Goal: Task Accomplishment & Management: Contribute content

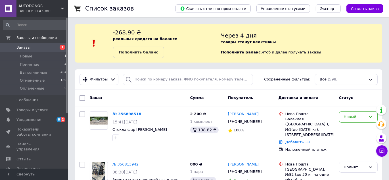
scroll to position [26, 0]
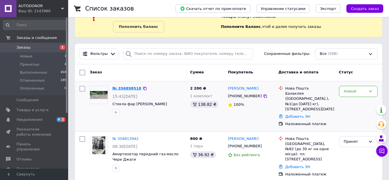
click at [123, 88] on link "№ 356898518" at bounding box center [127, 88] width 29 height 4
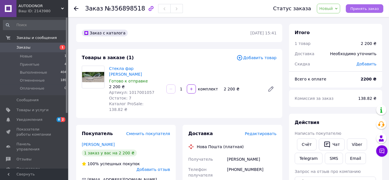
click at [364, 12] on button "Принять заказ" at bounding box center [365, 8] width 38 height 9
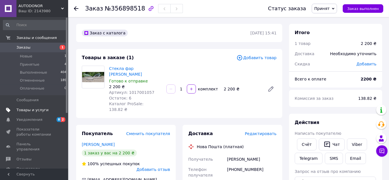
click at [33, 111] on span "Товары и услуги" at bounding box center [32, 109] width 32 height 5
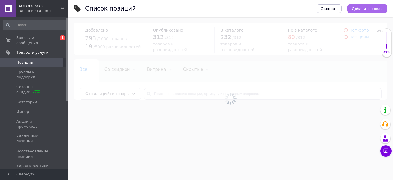
click at [373, 7] on span "Добавить товар" at bounding box center [367, 9] width 31 height 4
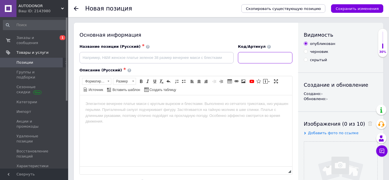
click at [266, 61] on input at bounding box center [265, 57] width 55 height 11
paste input "S11-6104120BA"
type input "S11-6104120BA"
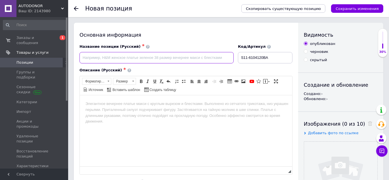
click at [208, 58] on input at bounding box center [157, 57] width 154 height 11
paste input "S11-6104120BA"
click at [83, 55] on input "S11-6104120BA" at bounding box center [157, 57] width 154 height 11
paste input "Стеклоподъемник передний правый электрика ASIAN [PERSON_NAME]"
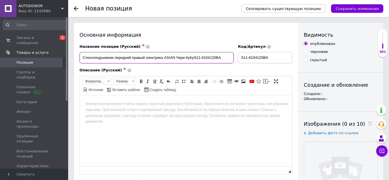
drag, startPoint x: 163, startPoint y: 57, endPoint x: 176, endPoint y: 58, distance: 13.4
click at [176, 58] on input "Стеклоподъемник передний правый электрика ASIAN Чери КуКуS11-6104120BA" at bounding box center [157, 57] width 154 height 11
click at [181, 60] on input "Стеклоподъемник передний правый электрикаЧери КуКуS11-6104120BA" at bounding box center [157, 57] width 154 height 11
click at [201, 58] on input "Стеклоподъемник передний правый электрикаЧери КуКу S11-6104120BA" at bounding box center [157, 57] width 154 height 11
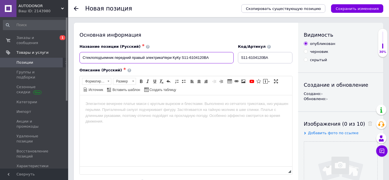
click at [201, 58] on input "Стеклоподъемник передний правый электрикаЧери КуКу S11-6104120BA" at bounding box center [157, 57] width 154 height 11
click at [204, 57] on input "Стеклоподъемник передний правый электрикаЧери КуКу S11-6104120BA" at bounding box center [157, 57] width 154 height 11
drag, startPoint x: 219, startPoint y: 55, endPoint x: 182, endPoint y: 56, distance: 36.9
click at [182, 56] on input "Стеклоподъемник передний правый электрикаЧери КуКу S11-6104120BA" at bounding box center [157, 57] width 154 height 11
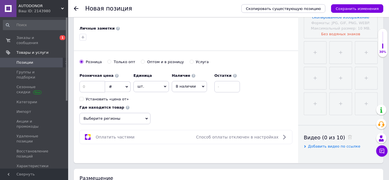
scroll to position [232, 0]
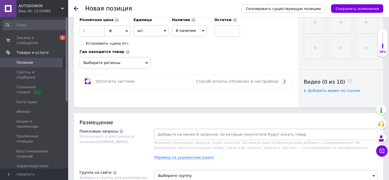
type input "Стеклоподъемник передний правый электрикаЧери КуКу S11-6104120BA"
click at [244, 133] on input at bounding box center [266, 134] width 222 height 9
paste input "S11-6104120BA"
type input "S11-6104120BA"
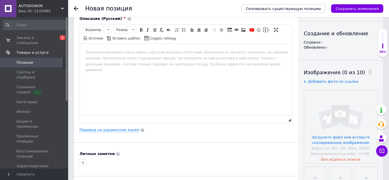
scroll to position [0, 0]
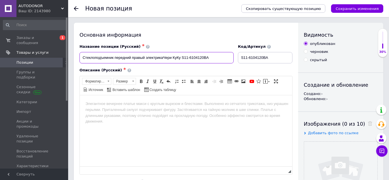
click at [104, 54] on input "Стеклоподъемник передний правый электрикаЧери КуКу S11-6104120BA" at bounding box center [157, 57] width 154 height 11
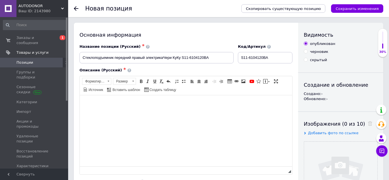
click at [161, 104] on body "Визуальный текстовый редактор, 91BF272C-83B2-421C-9271-D073B8A01F05" at bounding box center [185, 104] width 201 height 6
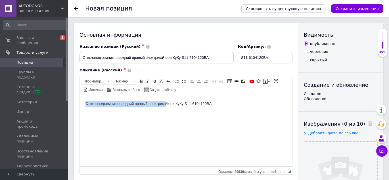
drag, startPoint x: 83, startPoint y: 101, endPoint x: 166, endPoint y: 102, distance: 82.7
click at [166, 102] on html "Стеклоподъемник передний правый электрикаЧери КуКу S11-6104120BA" at bounding box center [186, 103] width 213 height 17
copy body "Стеклоподъемник передний правый электрика"
click at [166, 102] on body "Стеклоподъемник передний правый электрикаЧери КуКу S11-6104120BA" at bounding box center [185, 104] width 201 height 6
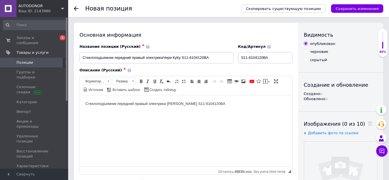
click at [241, 109] on html "Стеклоподъемник передний правый электрика [PERSON_NAME] S11-6104120BA" at bounding box center [186, 103] width 213 height 17
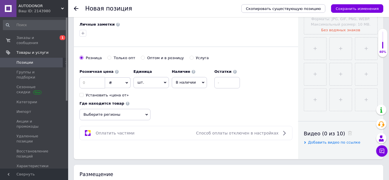
scroll to position [284, 0]
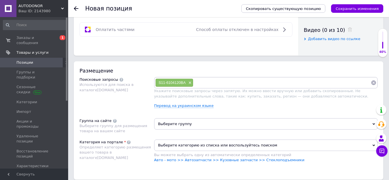
click at [264, 81] on input at bounding box center [282, 82] width 178 height 9
paste input "Стеклоподъемник передний правый электрика"
type input "Стеклоподъемник передний правый электрика"
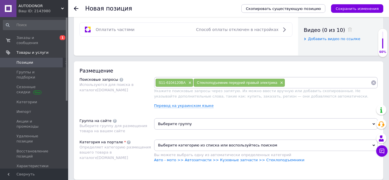
paste input "Стеклоподъемник передний правый электрика"
drag, startPoint x: 319, startPoint y: 79, endPoint x: 367, endPoint y: 81, distance: 48.0
click at [367, 81] on input "Стеклоподъемник передний правый электрика" at bounding box center [328, 82] width 86 height 9
type input "Стеклоподъемник [PERSON_NAME]"
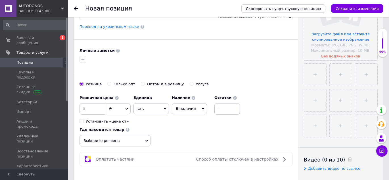
scroll to position [51, 0]
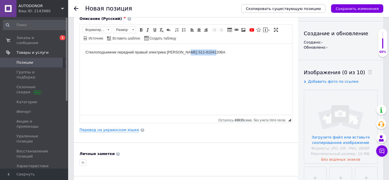
drag, startPoint x: 185, startPoint y: 50, endPoint x: 220, endPoint y: 50, distance: 35.8
click at [220, 50] on body "Стеклоподъемник передний правый электрика [PERSON_NAME] S11-6104120BA" at bounding box center [185, 52] width 201 height 6
copy body "S11-6104120BA"
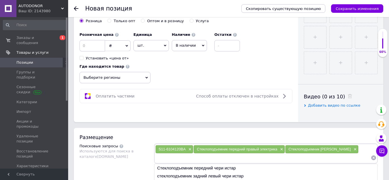
scroll to position [207, 0]
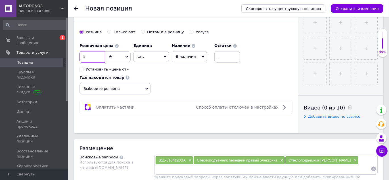
click at [97, 53] on input at bounding box center [93, 56] width 26 height 11
type input "700"
click at [222, 58] on input at bounding box center [228, 56] width 26 height 11
type input "1"
click at [191, 58] on span "В наличии" at bounding box center [189, 56] width 35 height 11
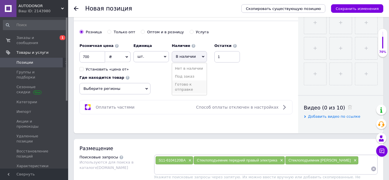
click at [189, 88] on li "Готово к отправке" at bounding box center [189, 86] width 35 height 13
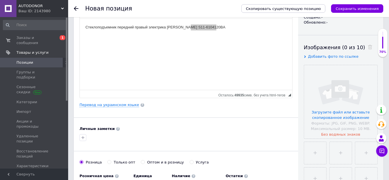
scroll to position [0, 0]
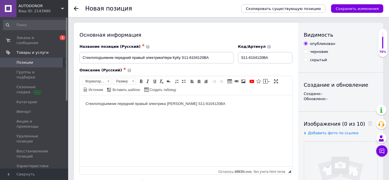
click at [116, 103] on body "Стеклоподъемник передний правый электрика [PERSON_NAME] S11-6104120BA" at bounding box center [185, 104] width 201 height 6
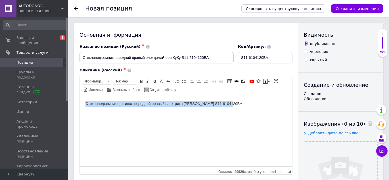
drag, startPoint x: 83, startPoint y: 101, endPoint x: 236, endPoint y: 101, distance: 152.9
click at [236, 101] on html "Стеклоподъемник оригинал передний правый электрика [PERSON_NAME] S11-6104120BA" at bounding box center [186, 103] width 213 height 17
copy body "Стеклоподъемник оригинал передний правый электрика [PERSON_NAME] S11-6104120BA"
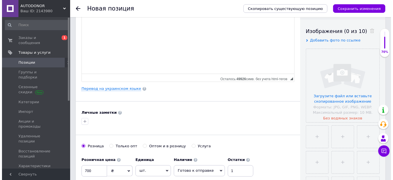
scroll to position [129, 0]
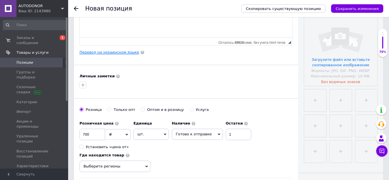
click at [114, 52] on link "Перевод на украинском языке" at bounding box center [110, 52] width 60 height 5
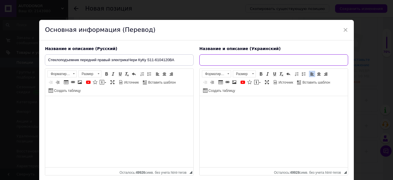
click at [212, 60] on input "text" at bounding box center [273, 59] width 149 height 11
paste input "Склопідйомник оригінал передній правий електрика [PERSON_NAME] S11-6104120BA"
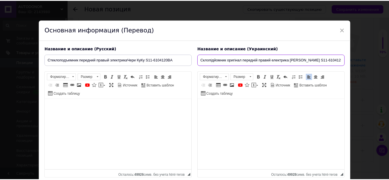
scroll to position [44, 0]
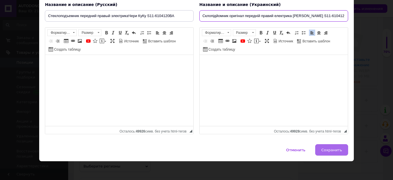
type input "Склопідйомник оригінал передній правий електрика [PERSON_NAME] S11-6104120BA"
click at [330, 150] on span "Сохранить" at bounding box center [331, 150] width 21 height 4
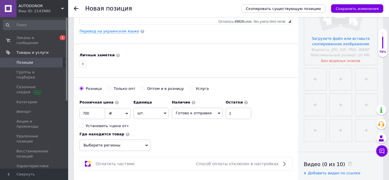
scroll to position [181, 0]
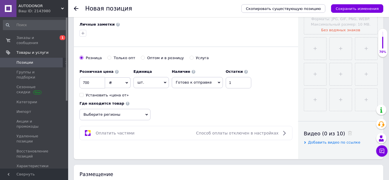
click at [113, 118] on span "Выберите регионы" at bounding box center [115, 114] width 71 height 11
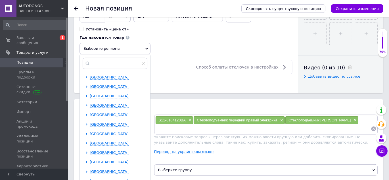
scroll to position [258, 0]
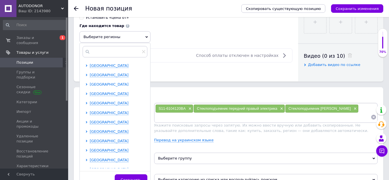
click at [107, 85] on span "[GEOGRAPHIC_DATA]" at bounding box center [109, 84] width 39 height 4
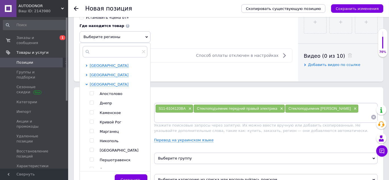
click at [91, 102] on input "checkbox" at bounding box center [92, 103] width 4 height 4
checkbox input "true"
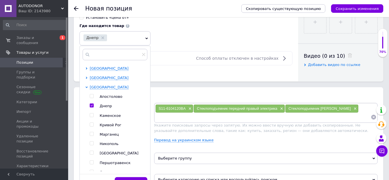
scroll to position [284, 0]
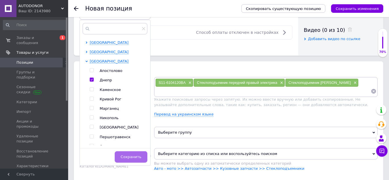
click at [130, 155] on span "Сохранить" at bounding box center [131, 157] width 21 height 4
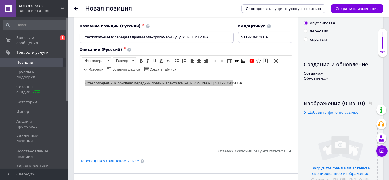
scroll to position [0, 0]
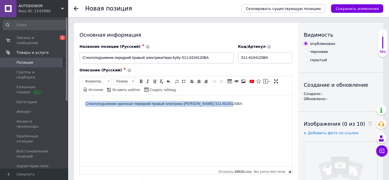
click at [227, 107] on html "Стеклоподъемник оригинал передний правый электрика [PERSON_NAME] S11-6104120BA" at bounding box center [186, 103] width 213 height 17
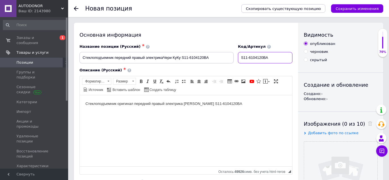
click at [264, 58] on input "S11-6104120BA" at bounding box center [265, 57] width 55 height 11
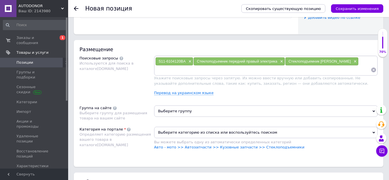
scroll to position [310, 0]
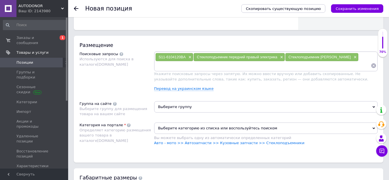
click at [178, 109] on span "Выберите группу" at bounding box center [266, 106] width 224 height 11
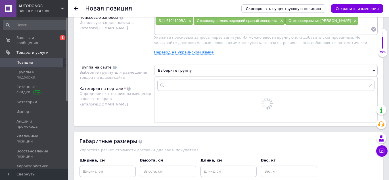
scroll to position [387, 0]
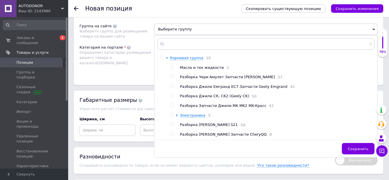
click at [172, 136] on input "radio" at bounding box center [172, 134] width 4 height 4
radio input "true"
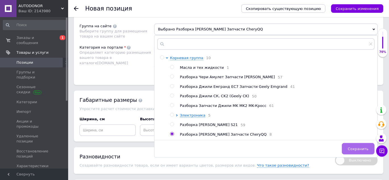
click at [359, 149] on span "Сохранить" at bounding box center [358, 149] width 21 height 4
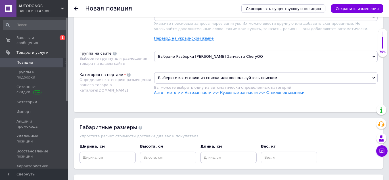
scroll to position [336, 0]
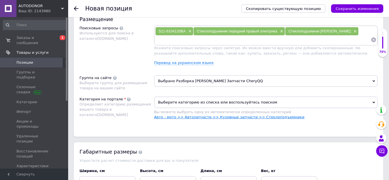
click at [254, 115] on link "Авто - мото >> Автозапчасти >> Кузовные запчасти >> Стеклоподъемники" at bounding box center [229, 117] width 151 height 4
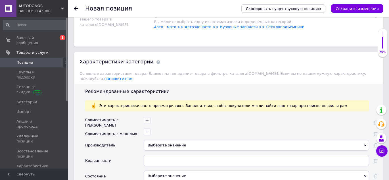
scroll to position [465, 0]
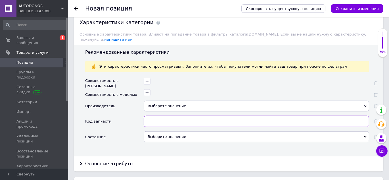
click at [153, 116] on input "text" at bounding box center [257, 121] width 226 height 11
paste input "S11-6104120BA"
type input "S11-6104120BA"
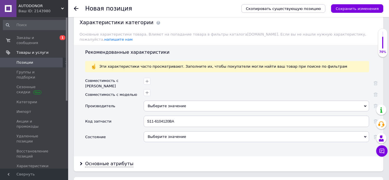
click at [160, 131] on div "Выберите значение" at bounding box center [257, 136] width 226 height 11
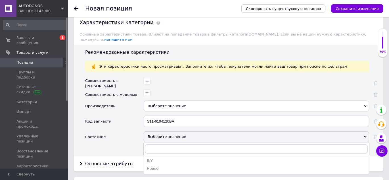
click at [151, 158] on div "Б/У" at bounding box center [256, 160] width 219 height 5
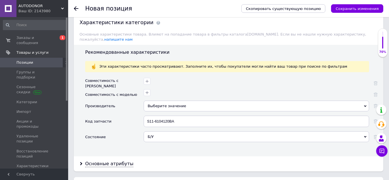
click at [163, 93] on div at bounding box center [257, 94] width 226 height 11
click at [163, 101] on div "Выберите значение" at bounding box center [257, 106] width 226 height 11
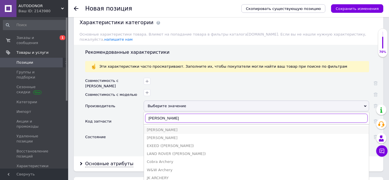
type input "[PERSON_NAME]"
click at [151, 127] on div "[PERSON_NAME]" at bounding box center [256, 129] width 219 height 5
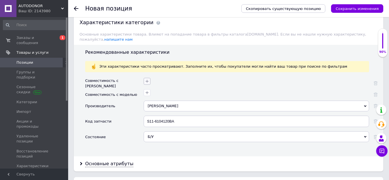
click at [146, 79] on icon "button" at bounding box center [147, 81] width 5 height 5
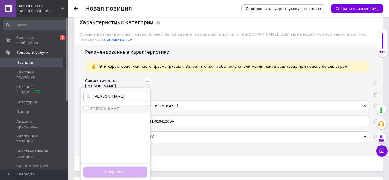
type input "[PERSON_NAME]"
click at [86, 107] on input "[PERSON_NAME]" at bounding box center [86, 109] width 4 height 4
checkbox input "true"
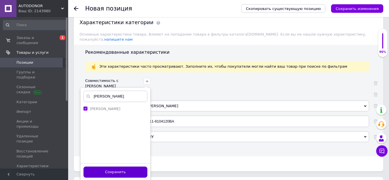
click at [119, 167] on button "Сохранить" at bounding box center [116, 172] width 64 height 11
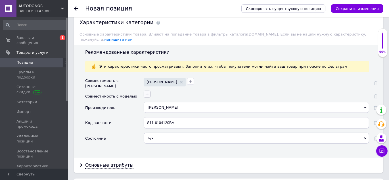
click at [147, 92] on icon "button" at bounding box center [147, 94] width 5 height 5
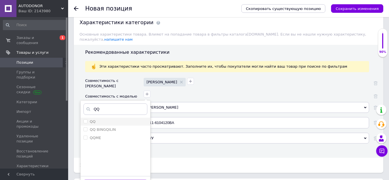
type input "QQ"
click at [85, 119] on span at bounding box center [86, 121] width 4 height 4
click at [85, 119] on input "QQ" at bounding box center [86, 121] width 4 height 4
click at [86, 119] on input "QQ" at bounding box center [86, 121] width 4 height 4
checkbox input "true"
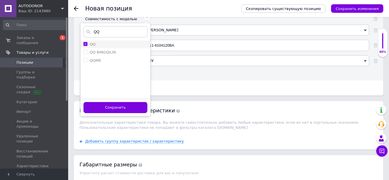
scroll to position [542, 0]
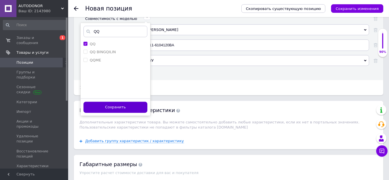
click at [114, 102] on button "Сохранить" at bounding box center [116, 107] width 64 height 11
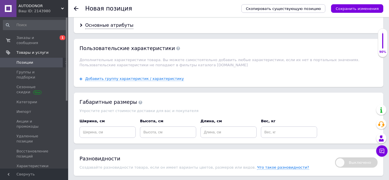
scroll to position [646, 0]
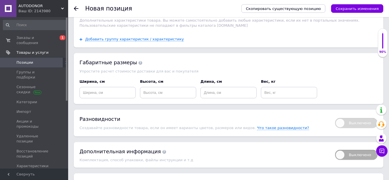
drag, startPoint x: 350, startPoint y: 9, endPoint x: 249, endPoint y: 58, distance: 111.9
click at [349, 9] on icon "Сохранить изменения" at bounding box center [357, 9] width 43 height 4
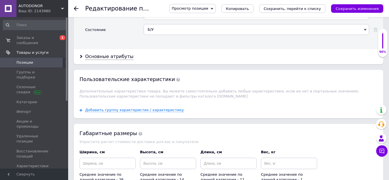
scroll to position [646, 0]
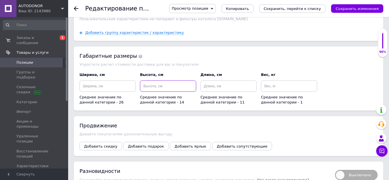
click at [169, 80] on input at bounding box center [168, 85] width 56 height 11
type input "5"
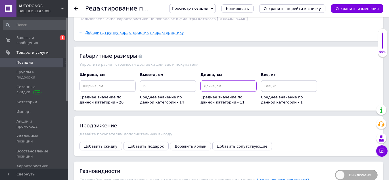
click at [218, 80] on input at bounding box center [229, 85] width 56 height 11
type input "40"
click at [270, 80] on input at bounding box center [289, 85] width 56 height 11
type input "2"
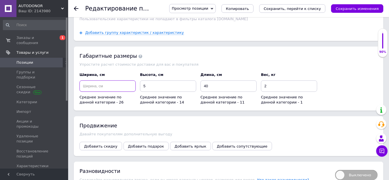
click at [106, 80] on input at bounding box center [108, 85] width 56 height 11
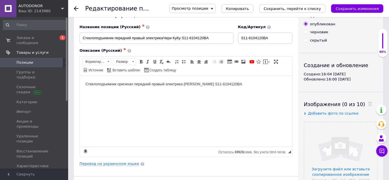
scroll to position [0, 0]
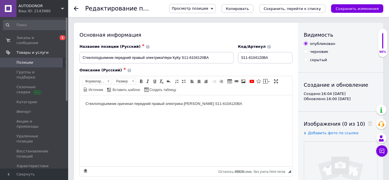
type input "10"
click at [259, 54] on input "S11-6104120BA" at bounding box center [265, 57] width 55 height 11
click at [82, 56] on input "Стеклоподъемник передний правый электрикаЧери КуКу S11-6104120BA" at bounding box center [157, 57] width 154 height 11
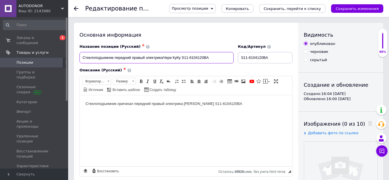
paste input "Стеклоподъемник двери передней (c мотором) R C"
drag, startPoint x: 82, startPoint y: 56, endPoint x: 239, endPoint y: 55, distance: 156.6
click at [239, 55] on div "Название позиции (Русский) ✱ Стеклоподъемник двери передней (c мотором) R CСтек…" at bounding box center [186, 54] width 217 height 24
paste input "hery QQ"
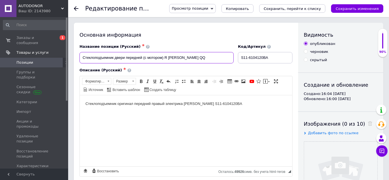
scroll to position [0, 0]
click at [177, 56] on input "Стеклоподъемник двери передней (c мотором) R [PERSON_NAME] QQ" at bounding box center [157, 57] width 154 height 11
click at [111, 108] on html "Стеклоподъемник оригинал передний правый электрика [PERSON_NAME] S11-6104120BA" at bounding box center [186, 103] width 213 height 17
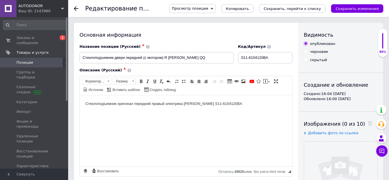
click at [234, 104] on body "Стеклоподъемник оригинал передний правый электрика [PERSON_NAME] S11-6104120BA" at bounding box center [185, 104] width 201 height 6
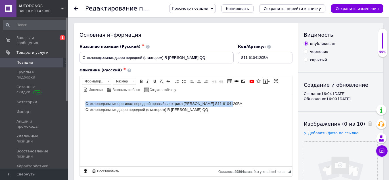
drag, startPoint x: 85, startPoint y: 100, endPoint x: 234, endPoint y: 96, distance: 148.7
click at [234, 96] on html "Стеклоподъемник оригинал передний правый электрика [PERSON_NAME] S11-6104120BA …" at bounding box center [186, 106] width 213 height 23
copy body "Стеклоподъемник оригинал передний правый электрика [PERSON_NAME] S11-6104120BA"
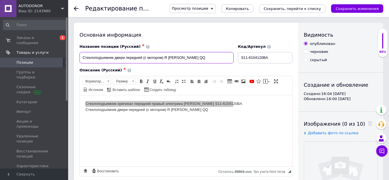
click at [173, 57] on input "Стеклоподъемник двери передней (c мотором) R [PERSON_NAME] QQ" at bounding box center [157, 57] width 154 height 11
click at [196, 57] on input "Стеклоподъемник двери передней (c мотором) R [PERSON_NAME] QQ" at bounding box center [157, 57] width 154 height 11
click at [196, 56] on input "Стеклоподъемник двери передней (c мотором) R [PERSON_NAME] QQ" at bounding box center [157, 57] width 154 height 11
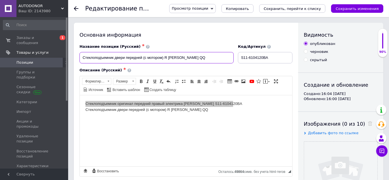
click at [196, 56] on input "Стеклоподъемник двери передней (c мотором) R [PERSON_NAME] QQ" at bounding box center [157, 57] width 154 height 11
paste input "ригинал передний правый электрика [PERSON_NAME] S11-6104120BA"
type input "Стеклоподъемник оригинал передний правый электрика [PERSON_NAME] S11-6104120BA"
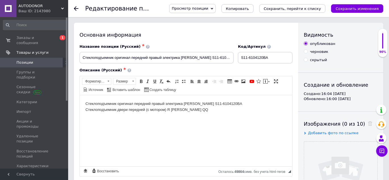
click at [134, 111] on body "Стеклоподъемник оригинал передний правый электрика [PERSON_NAME] S11-6104120BA …" at bounding box center [185, 107] width 201 height 12
drag, startPoint x: 83, startPoint y: 109, endPoint x: 186, endPoint y: 111, distance: 103.2
click at [186, 111] on html "Стеклоподъемник оригинал передний правый электрика [PERSON_NAME] S11-6104120BA …" at bounding box center [186, 106] width 213 height 23
copy body "Стеклоподъемник двери передней (c мотором) R [PERSON_NAME] QQ"
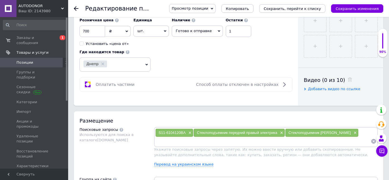
scroll to position [284, 0]
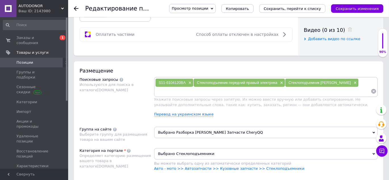
click at [254, 90] on input at bounding box center [263, 91] width 216 height 9
paste input "Стеклоподъемник двери передней (c мотором) R [PERSON_NAME] QQ"
type input "Стеклоподъемник двери передней (c мотором) R [PERSON_NAME] QQ"
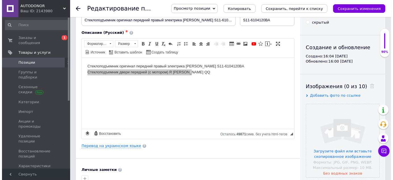
scroll to position [51, 0]
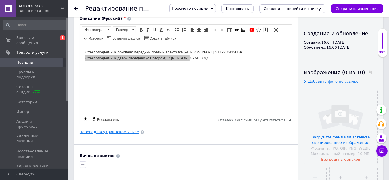
click at [109, 130] on link "Перевод на украинском языке" at bounding box center [110, 132] width 60 height 5
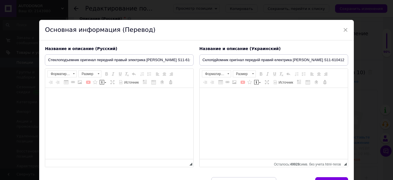
type input "Склопідйомник оригінал передній правий електрика [PERSON_NAME] S11-6104120BA"
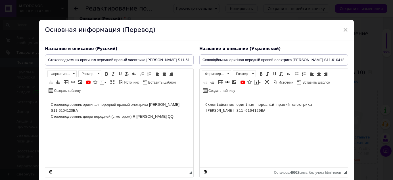
scroll to position [0, 0]
click at [239, 116] on html "Склопідйомник оригінал передній правий електрика [PERSON_NAME] S11-6104120BA" at bounding box center [274, 107] width 148 height 23
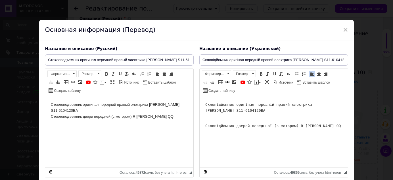
click at [325, 104] on pre "Склопідйомник оригінал передній правий електрика Чері Куку S11-6104120BA ​​​​​​​" at bounding box center [273, 111] width 137 height 18
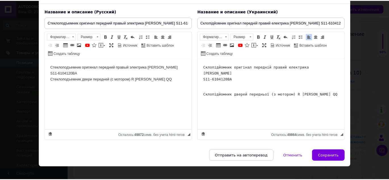
scroll to position [43, 0]
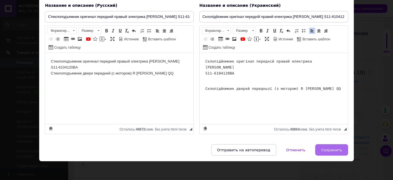
click at [333, 149] on span "Сохранить" at bounding box center [331, 150] width 21 height 4
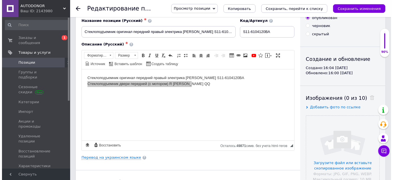
scroll to position [26, 0]
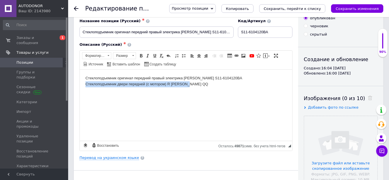
click at [187, 93] on html "Стеклоподъемник оригинал передний правый электрика [PERSON_NAME] S11-6104120BA …" at bounding box center [186, 80] width 213 height 23
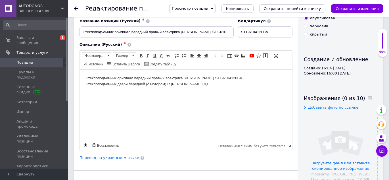
click at [195, 87] on body "Стеклоподъемник оригинал передний правый электрика [PERSON_NAME] S11-6104120BA …" at bounding box center [185, 81] width 201 height 12
click at [114, 157] on link "Перевод на украинском языке" at bounding box center [110, 157] width 60 height 5
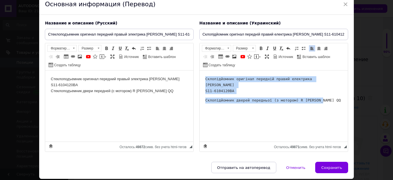
drag, startPoint x: 205, startPoint y: 76, endPoint x: 321, endPoint y: 102, distance: 119.0
click at [321, 102] on html "Склопідйомник оригінал передній правий електрика [PERSON_NAME] S11-6104120BA Ск…" at bounding box center [274, 89] width 148 height 39
copy body "Склопідйомник оригінал передній правий електрика Чері Куку S11-6104120BA Склопі…"
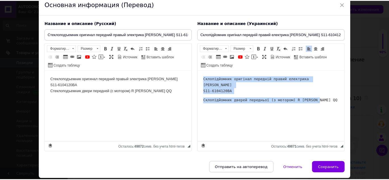
scroll to position [43, 0]
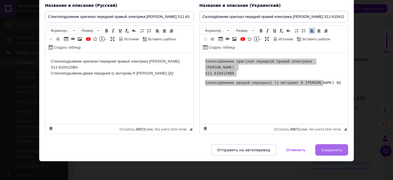
click at [326, 150] on span "Сохранить" at bounding box center [331, 150] width 21 height 4
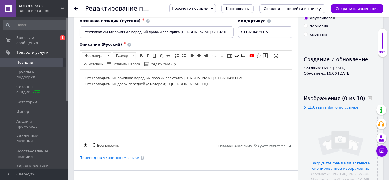
click at [207, 93] on html "Стеклоподъемник оригинал передний правый электрика [PERSON_NAME] S11-6104120BA …" at bounding box center [186, 80] width 213 height 23
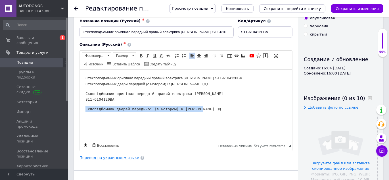
drag, startPoint x: 85, startPoint y: 117, endPoint x: 195, endPoint y: 114, distance: 110.6
click at [195, 114] on html "Стеклоподъемник оригинал передний правый электрика [PERSON_NAME] S11-6104120BA …" at bounding box center [186, 98] width 213 height 58
copy pre "Склопідйомник дверей передньої (з мотором) R [PERSON_NAME] QQ"
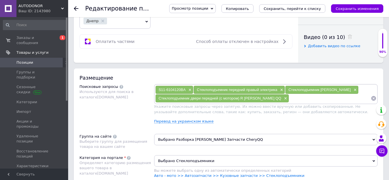
scroll to position [284, 0]
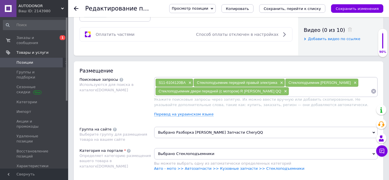
click at [289, 92] on input at bounding box center [330, 91] width 82 height 9
type input "Склопідйомник дверей передньої (з мотором) R [PERSON_NAME] QQ"
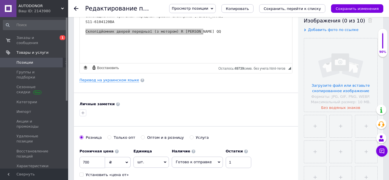
scroll to position [51, 0]
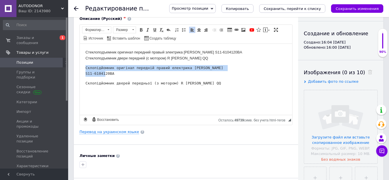
drag, startPoint x: 84, startPoint y: 66, endPoint x: 118, endPoint y: 72, distance: 34.6
click at [118, 72] on html "Стеклоподъемник оригинал передний правый электрика [PERSON_NAME] S11-6104120BA …" at bounding box center [186, 72] width 213 height 58
copy pre "Склопідйомник оригінал передній правий електрика [PERSON_NAME] S11-6104120BA"
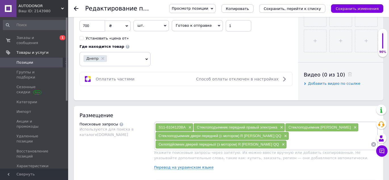
scroll to position [258, 0]
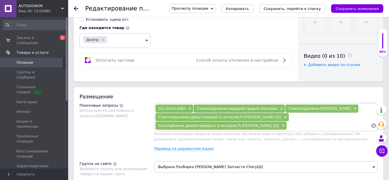
click at [285, 118] on div "S11-6104120BA × Стеклоподъемник передний правый электрика × Стеклоподъемник чер…" at bounding box center [266, 117] width 222 height 26
click at [279, 129] on div "S11-6104120BA × Стеклоподъемник передний правый электрика × Стеклоподъемник чер…" at bounding box center [266, 117] width 224 height 28
click at [287, 121] on input at bounding box center [329, 125] width 84 height 9
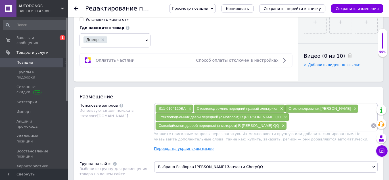
paste input "Склопідйомник оригінал передній правий електрика [PERSON_NAME] S11-6104120BA"
type input "Склопідйомник оригінал передній правий електрика [PERSON_NAME] S11-6104120BA"
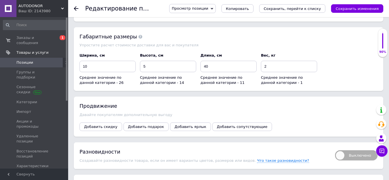
scroll to position [749, 0]
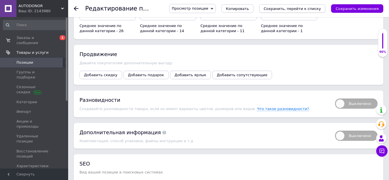
click at [297, 8] on icon "Сохранить, перейти к списку" at bounding box center [292, 9] width 57 height 4
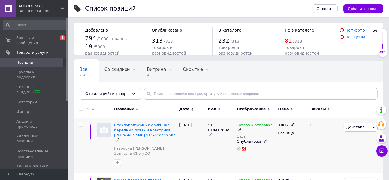
click at [357, 127] on span "Действия" at bounding box center [355, 127] width 18 height 4
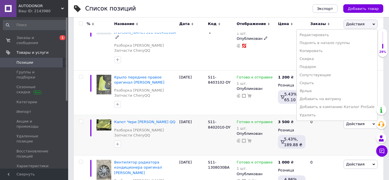
scroll to position [103, 0]
click at [342, 107] on li "Добавить в кампанию Каталог ProSale" at bounding box center [337, 107] width 81 height 8
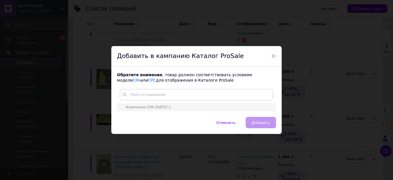
click at [121, 107] on input "Кампания CPA [DATE] 1" at bounding box center [122, 107] width 4 height 4
radio input "true"
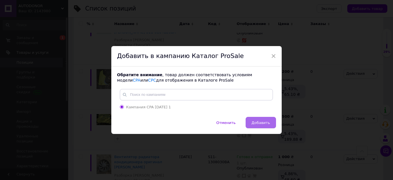
click at [260, 122] on span "Добавить" at bounding box center [261, 122] width 18 height 4
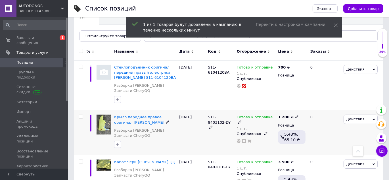
scroll to position [51, 0]
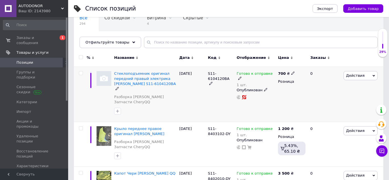
click at [361, 77] on span "Действия" at bounding box center [361, 75] width 34 height 9
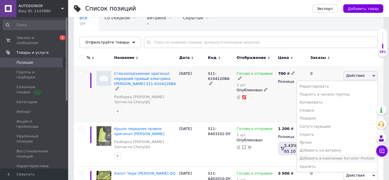
click at [331, 159] on li "Добавить в кампанию Каталог ProSale" at bounding box center [337, 158] width 81 height 8
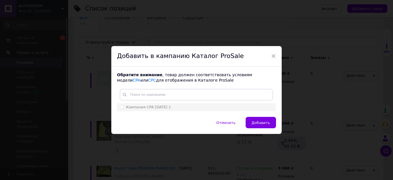
click at [149, 108] on span "Кампания CPA [DATE] 1" at bounding box center [148, 107] width 45 height 4
click at [124, 108] on input "Кампания CPA [DATE] 1" at bounding box center [122, 107] width 4 height 4
radio input "true"
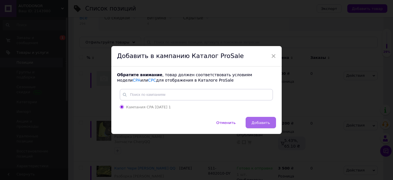
click at [255, 126] on button "Добавить" at bounding box center [261, 122] width 30 height 11
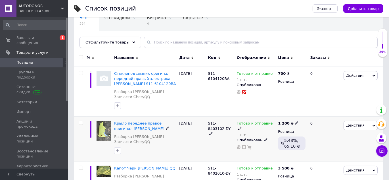
drag, startPoint x: 258, startPoint y: 126, endPoint x: 150, endPoint y: 117, distance: 108.3
click at [150, 117] on div "Крыло переднее правое оригинал [PERSON_NAME] Разборка [PERSON_NAME] Запчасти Ch…" at bounding box center [229, 138] width 310 height 45
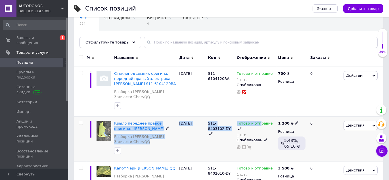
click at [150, 117] on div "Крыло переднее правое оригинал [PERSON_NAME] Разборка [PERSON_NAME] Запчасти Ch…" at bounding box center [145, 138] width 65 height 45
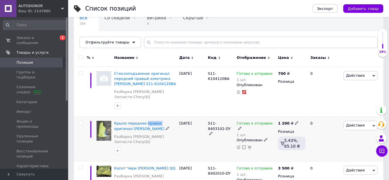
click at [150, 117] on div "Крыло переднее правое оригинал [PERSON_NAME] Разборка [PERSON_NAME] Запчасти Ch…" at bounding box center [145, 138] width 65 height 45
